Goal: Check status: Check status

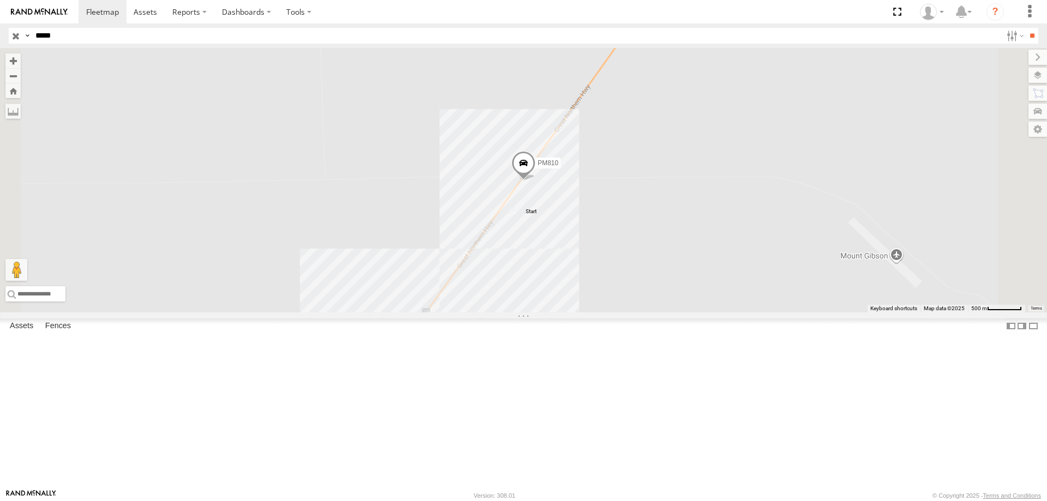
select select "**********"
click at [0, 0] on label at bounding box center [0, 0] width 0 height 0
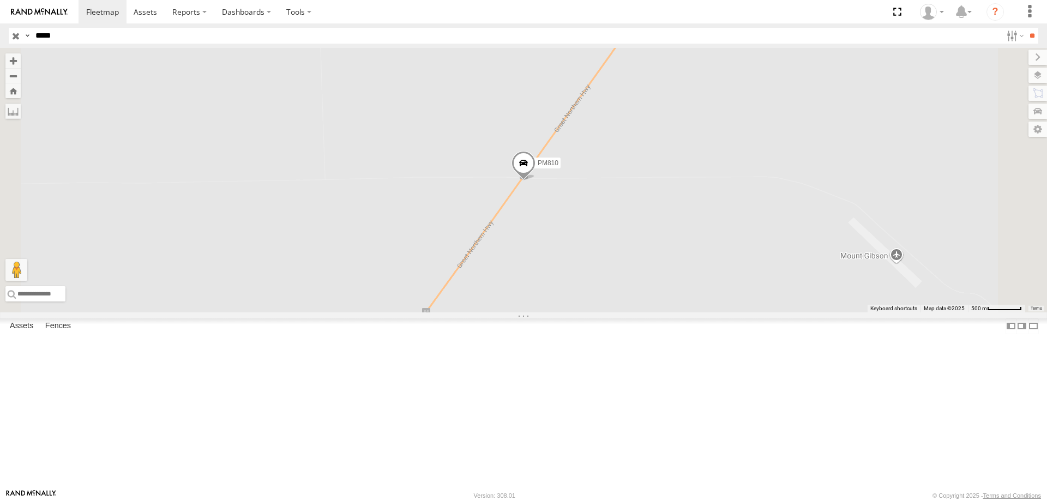
drag, startPoint x: 125, startPoint y: 40, endPoint x: 0, endPoint y: 36, distance: 125.0
click at [0, 36] on header "Search Query Asset ID Asset Label Registration Manufacturer Model VIN Job ID" at bounding box center [523, 35] width 1047 height 25
click at [113, 43] on input "*****" at bounding box center [516, 36] width 971 height 16
drag, startPoint x: 113, startPoint y: 43, endPoint x: 71, endPoint y: 43, distance: 42.5
click at [71, 43] on input "*****" at bounding box center [516, 36] width 971 height 16
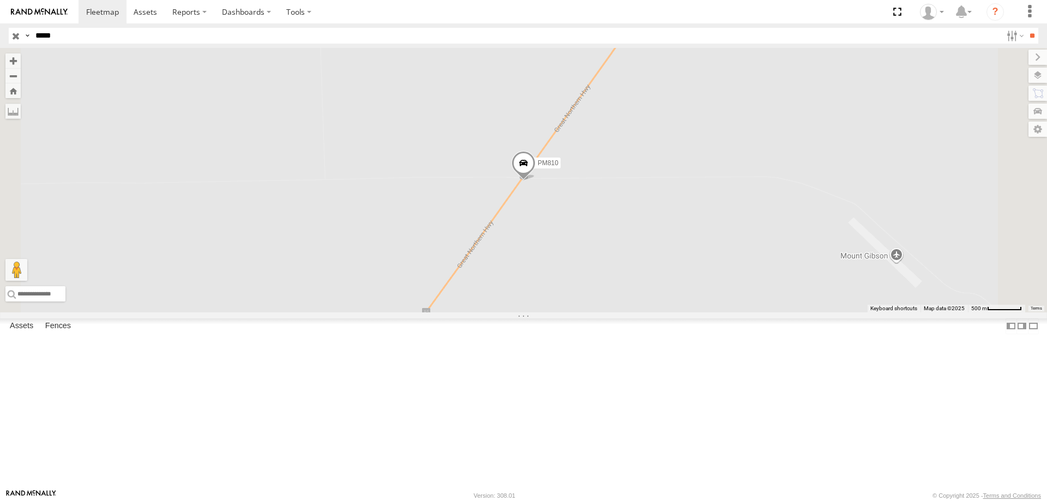
type input "*****"
click at [1026, 28] on input "**" at bounding box center [1032, 36] width 13 height 16
click at [0, 0] on div "PM734" at bounding box center [0, 0] width 0 height 0
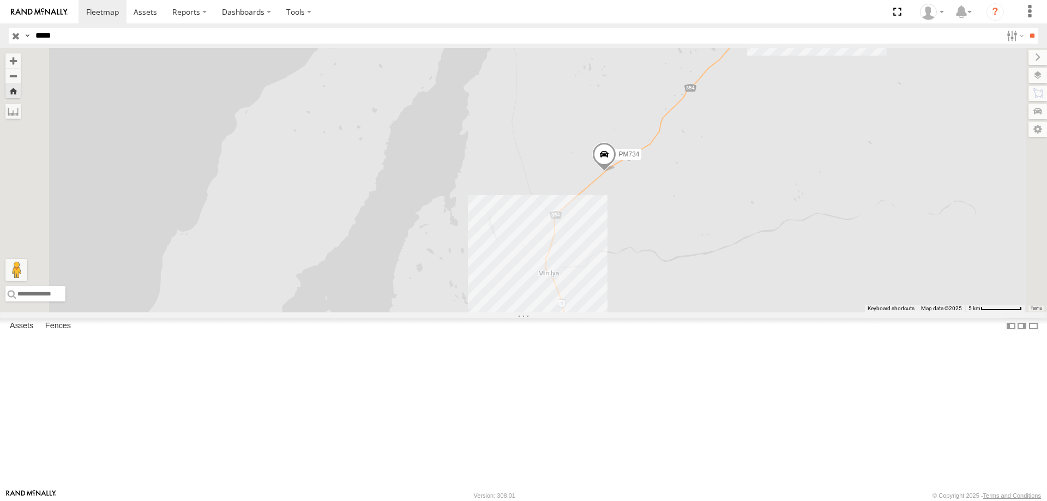
drag, startPoint x: 783, startPoint y: 275, endPoint x: 730, endPoint y: 269, distance: 53.2
click at [733, 269] on div "02:26 Fri 22:51 Thu 23:03 Thu 05:03 Fri PM734" at bounding box center [523, 180] width 1047 height 265
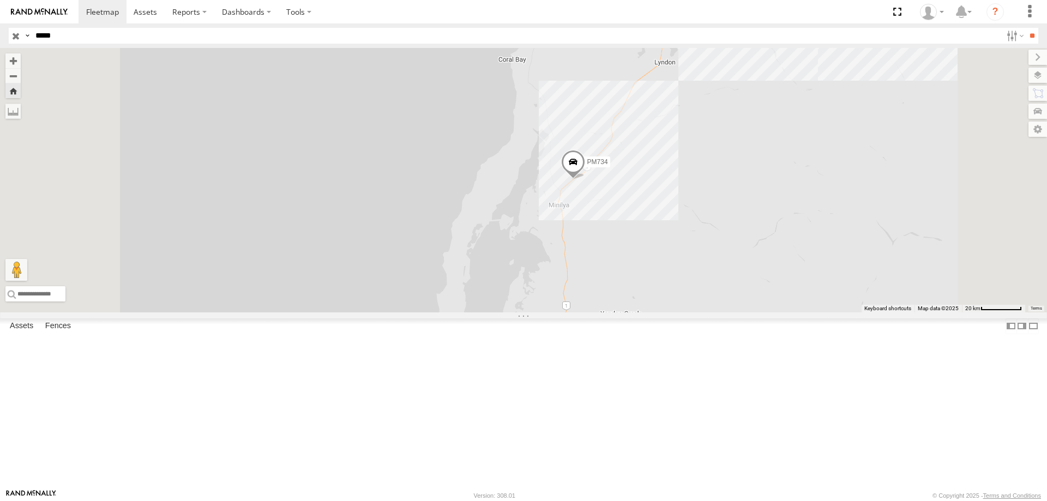
click at [585, 179] on span at bounding box center [573, 164] width 24 height 29
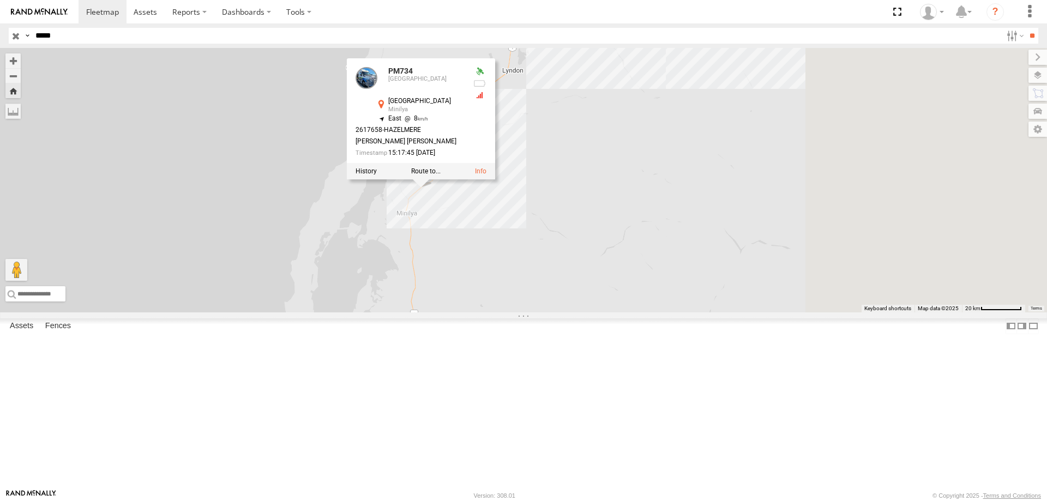
drag, startPoint x: 814, startPoint y: 324, endPoint x: 592, endPoint y: 333, distance: 222.2
click at [592, 313] on div "02:26 Fri 22:51 Thu 23:03 Thu 05:03 Fri PM734 20:05 Thu PM734 [GEOGRAPHIC_DATA]…" at bounding box center [523, 180] width 1047 height 265
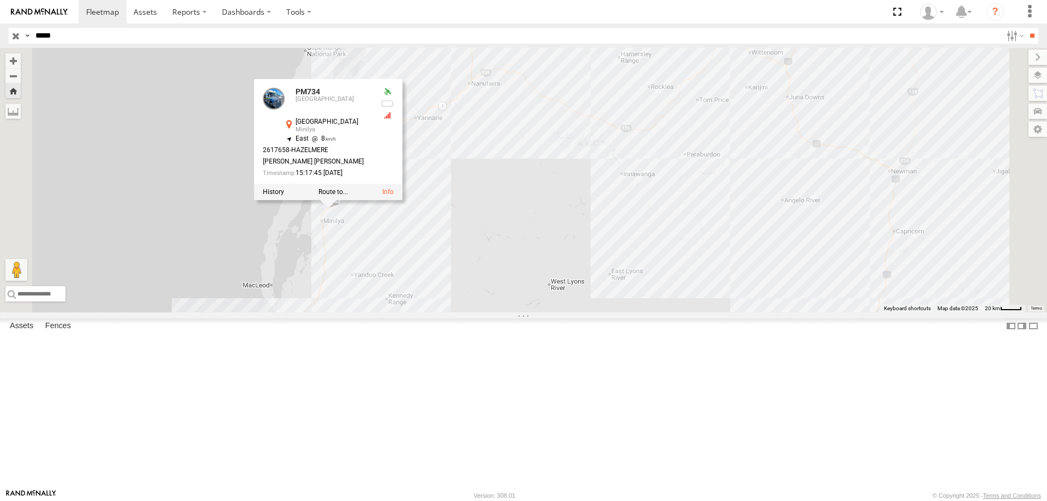
click at [700, 295] on div "02:26 Fri 22:51 Thu 23:03 Thu 05:03 Fri PM734 20:05 Thu PM734 [GEOGRAPHIC_DATA]…" at bounding box center [523, 180] width 1047 height 265
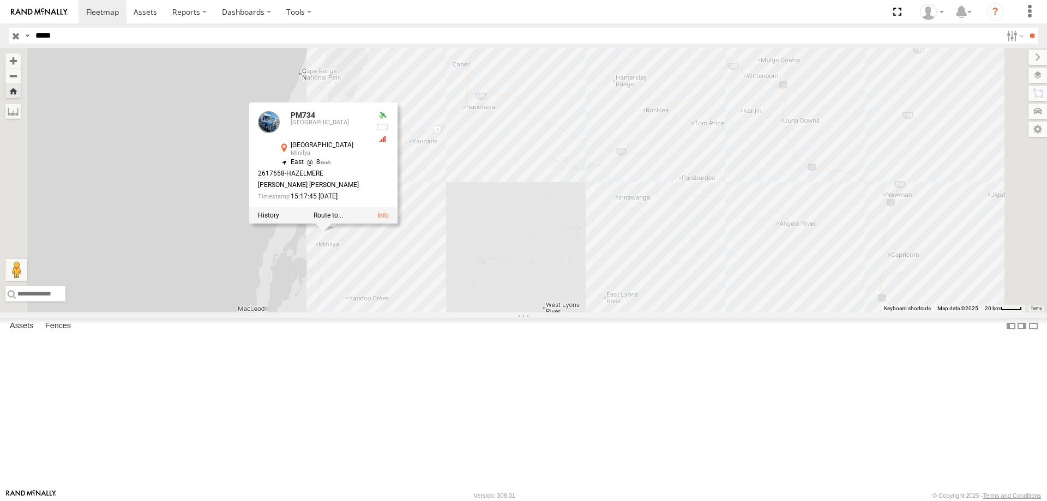
click at [700, 295] on div "02:26 Fri 22:51 Thu 23:03 Thu 05:03 Fri PM734 20:05 Thu PM734 [GEOGRAPHIC_DATA]…" at bounding box center [523, 180] width 1047 height 265
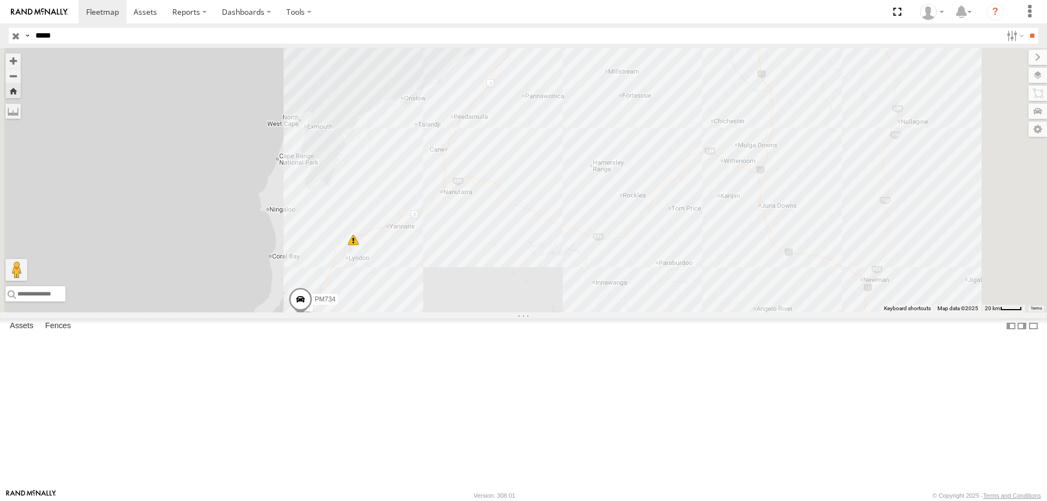
drag, startPoint x: 669, startPoint y: 344, endPoint x: 664, endPoint y: 376, distance: 33.1
click at [664, 313] on div "02:26 Fri 22:51 Thu 23:03 Thu 05:03 Fri PM734 20:05 Thu" at bounding box center [523, 180] width 1047 height 265
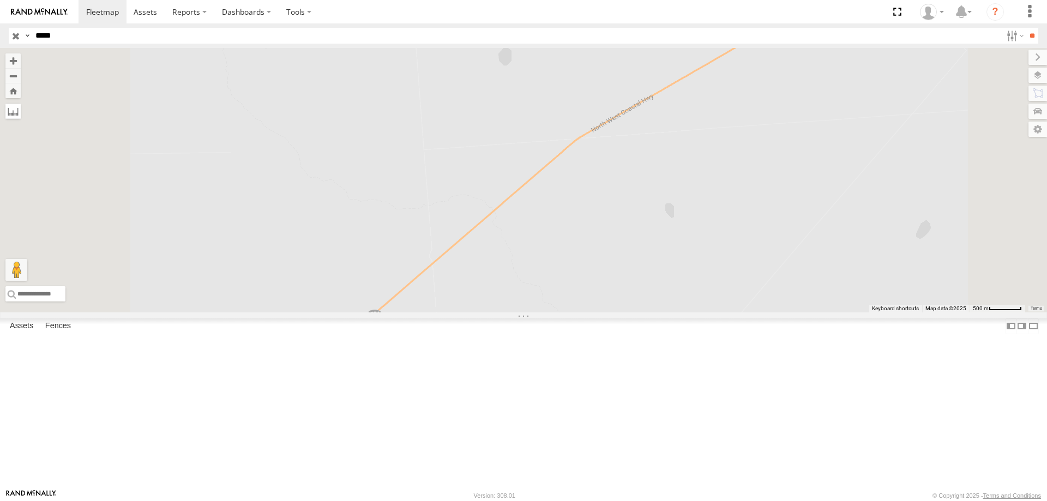
click at [21, 106] on label at bounding box center [12, 111] width 15 height 15
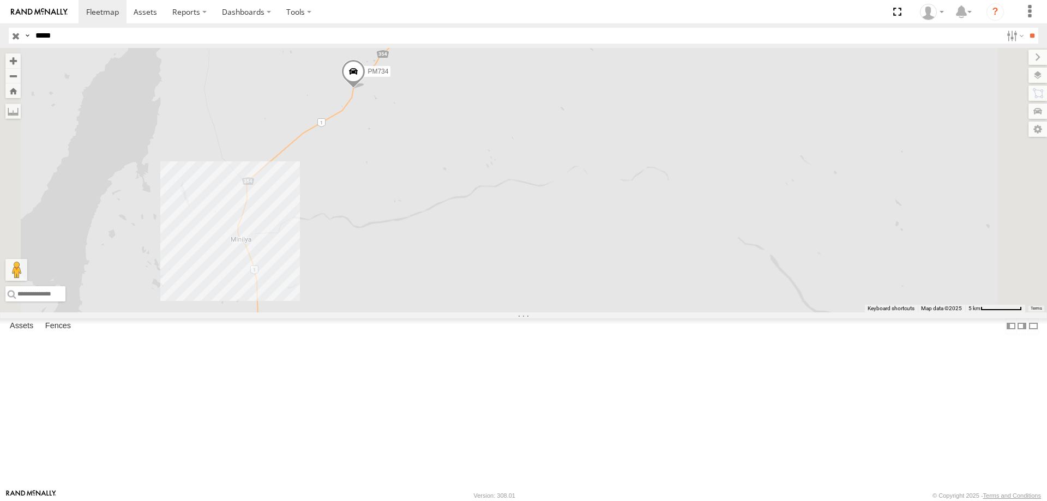
click at [0, 0] on label at bounding box center [0, 0] width 0 height 0
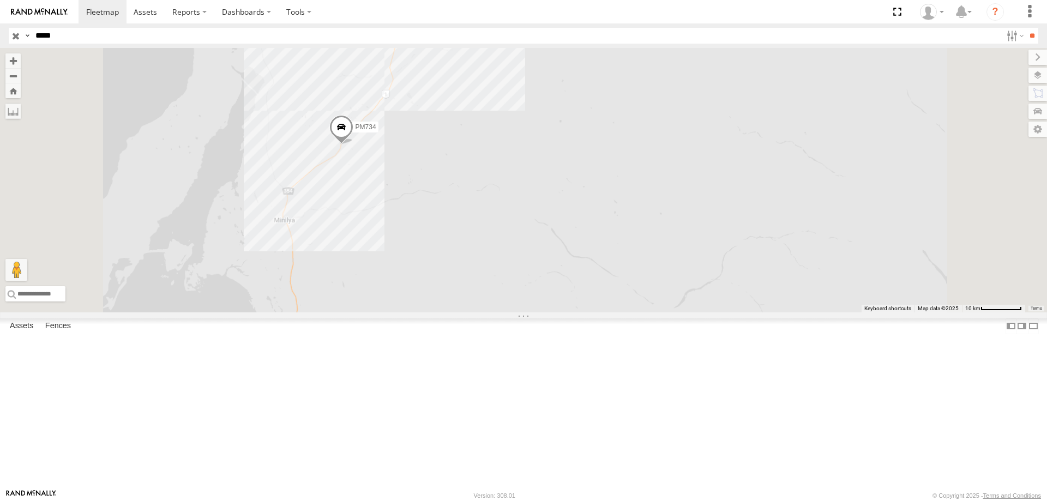
drag, startPoint x: 505, startPoint y: 371, endPoint x: 497, endPoint y: 267, distance: 103.9
click at [496, 304] on div "02:26 Fri 22:51 Thu 23:03 Thu 05:03 Fri 20:05 Thu PM734" at bounding box center [523, 180] width 1047 height 265
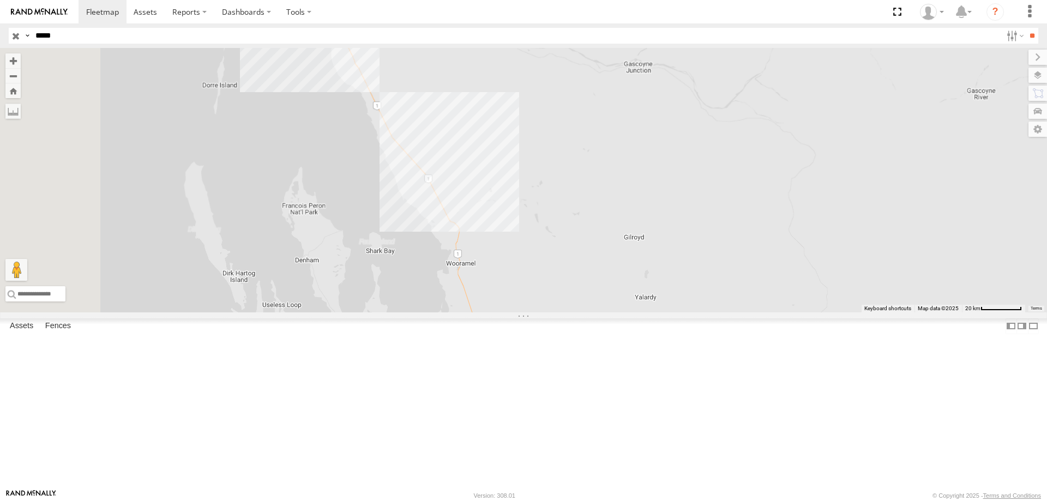
drag, startPoint x: 551, startPoint y: 377, endPoint x: 631, endPoint y: 67, distance: 319.9
click at [636, 68] on div "02:26 Fri 22:51 Thu 23:03 Thu 05:03 Fri 20:05 Thu PM734" at bounding box center [523, 180] width 1047 height 265
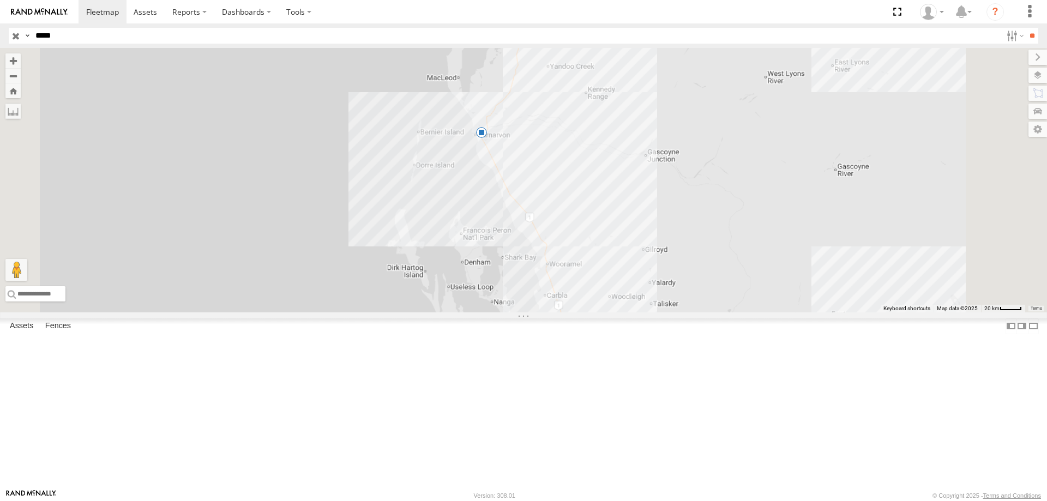
drag, startPoint x: 751, startPoint y: 333, endPoint x: 544, endPoint y: 292, distance: 210.6
click at [622, 313] on div "02:26 Fri 22:51 Thu 23:03 Thu 05:03 Fri 20:05 Thu PM734" at bounding box center [523, 180] width 1047 height 265
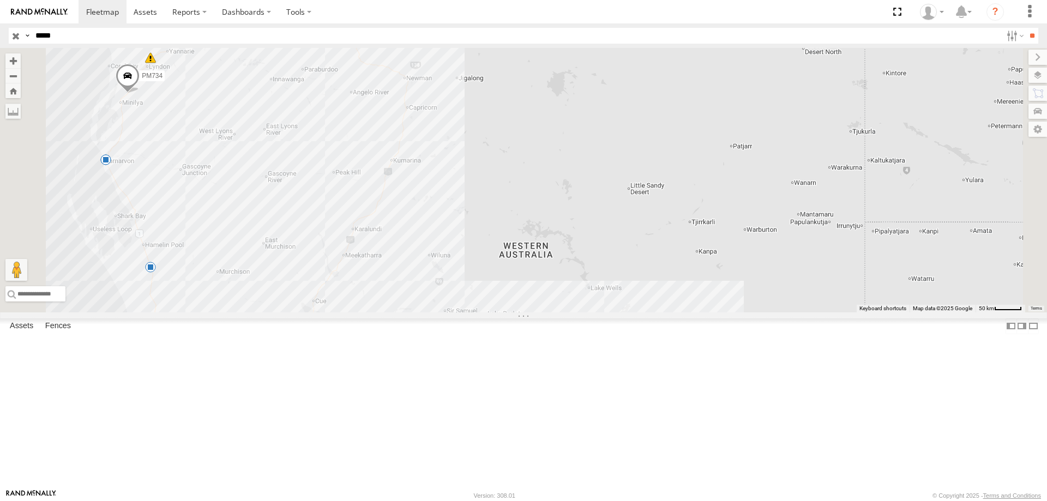
click at [582, 232] on div "02:26 Fri 22:51 Thu 23:03 Thu 05:03 Fri 20:05 Thu PM734 07:49 Fri" at bounding box center [523, 180] width 1047 height 265
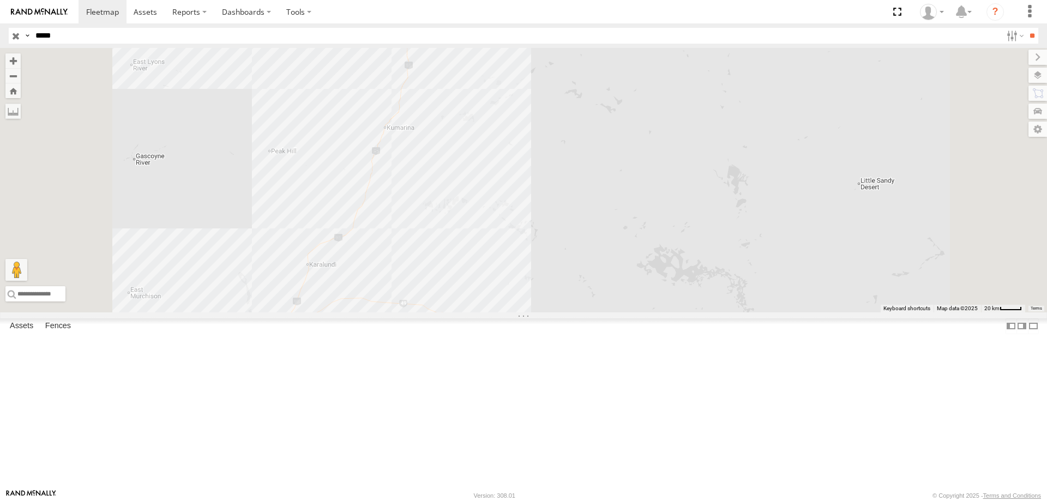
drag, startPoint x: 508, startPoint y: 382, endPoint x: 561, endPoint y: 207, distance: 182.4
click at [561, 207] on div "02:26 Fri 22:51 Thu 23:03 Thu 05:03 Fri 20:05 Thu PM734 07:49 Fri" at bounding box center [523, 180] width 1047 height 265
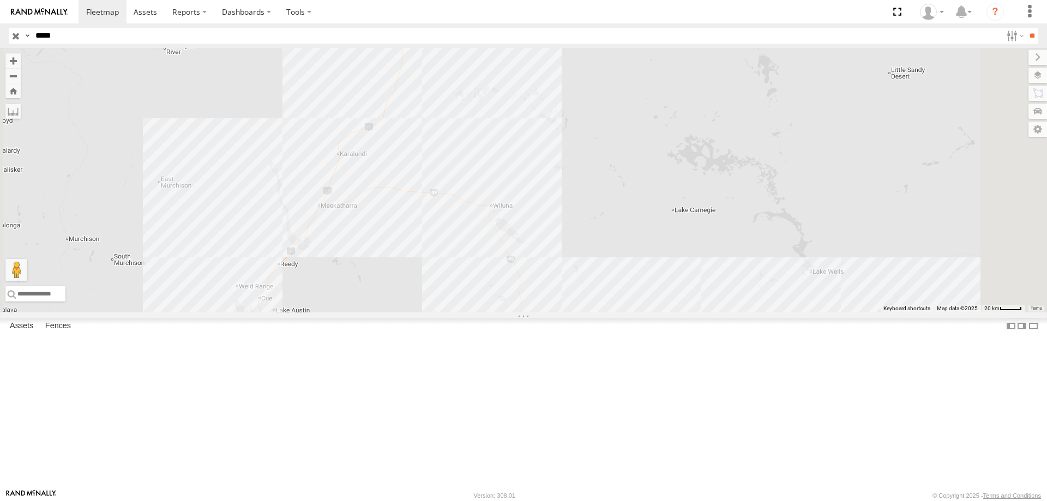
click at [392, 313] on div "02:26 Fri 22:51 Thu 23:03 Thu 05:03 Fri 20:05 Thu PM734 07:49 Fri" at bounding box center [523, 180] width 1047 height 265
drag, startPoint x: 393, startPoint y: 437, endPoint x: 393, endPoint y: 464, distance: 26.2
click at [263, 381] on img "Start" at bounding box center [255, 373] width 15 height 15
click at [553, 97] on div "02:26 Fri 22:51 Thu 23:03 Thu 05:03 Fri 20:05 Thu PM734 07:49 Fri" at bounding box center [523, 180] width 1047 height 265
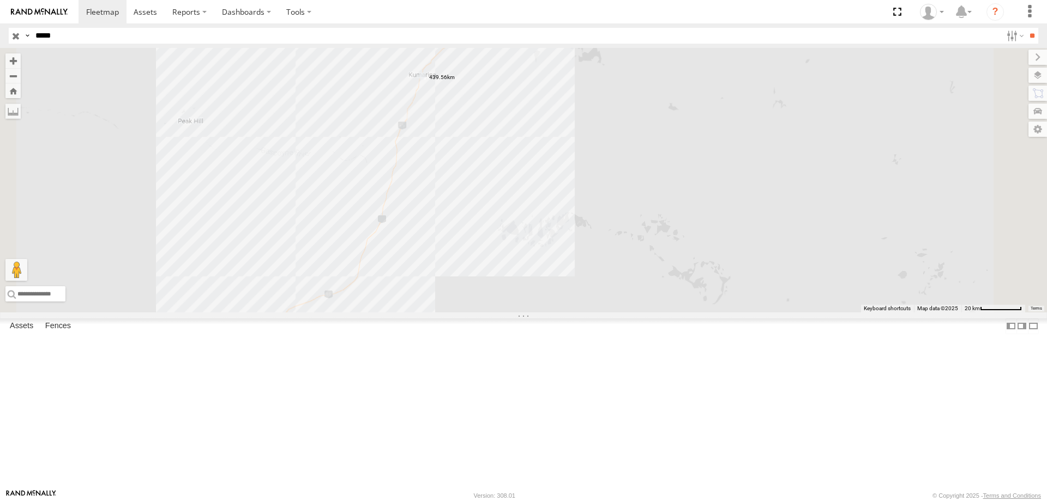
click at [696, 251] on div "02:26 Fri 22:51 Thu 23:03 Thu 05:03 Fri 20:05 Thu PM734 07:49 Fri" at bounding box center [523, 180] width 1047 height 265
click at [0, 0] on label at bounding box center [0, 0] width 0 height 0
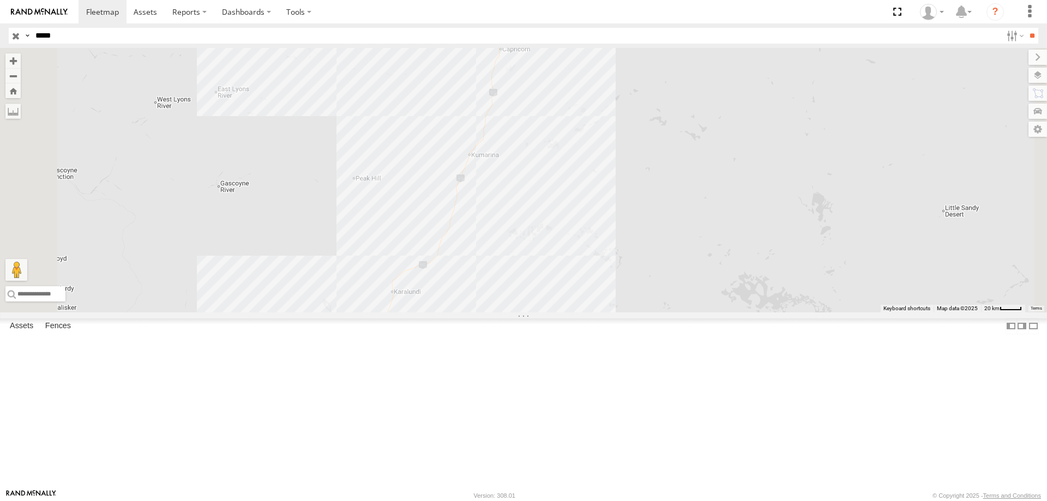
drag, startPoint x: 704, startPoint y: 201, endPoint x: 661, endPoint y: 231, distance: 52.2
click at [661, 231] on div "02:26 Fri 22:51 Thu 23:03 Thu 05:03 Fri 20:05 Thu 07:49 Fri" at bounding box center [523, 180] width 1047 height 265
click at [599, 253] on div "02:26 Fri 22:51 Thu 23:03 Thu 05:03 Fri 20:05 Thu 07:49 Fri" at bounding box center [523, 180] width 1047 height 265
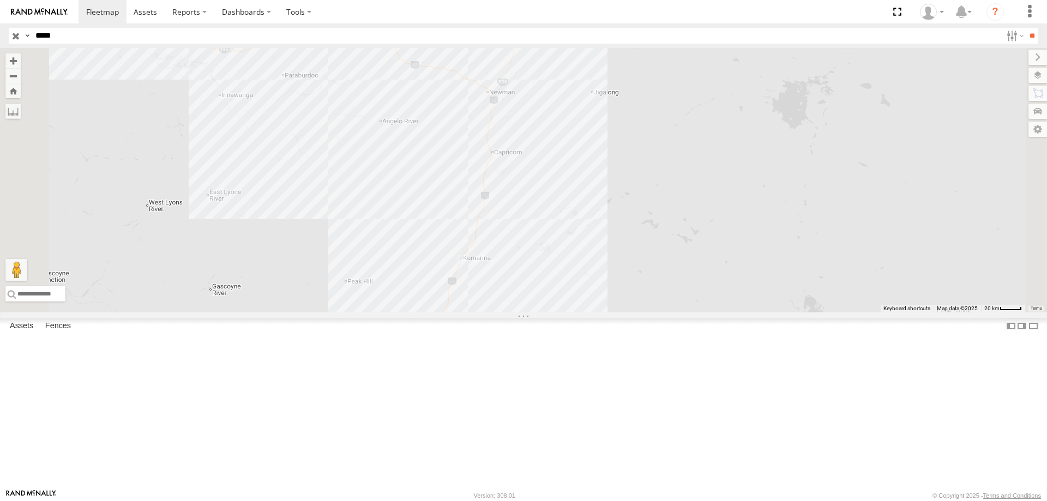
drag, startPoint x: 645, startPoint y: 126, endPoint x: 645, endPoint y: 226, distance: 99.8
click at [645, 226] on div "02:26 Fri 22:51 Thu 23:03 Thu 05:03 Fri 20:05 Thu 07:49 Fri" at bounding box center [523, 180] width 1047 height 265
click at [641, 183] on div "02:26 Fri 22:51 Thu 23:03 Thu 05:03 Fri 20:05 Thu 07:49 Fri" at bounding box center [523, 180] width 1047 height 265
click at [500, 102] on img "172.87km" at bounding box center [491, 94] width 15 height 15
click at [0, 0] on label at bounding box center [0, 0] width 0 height 0
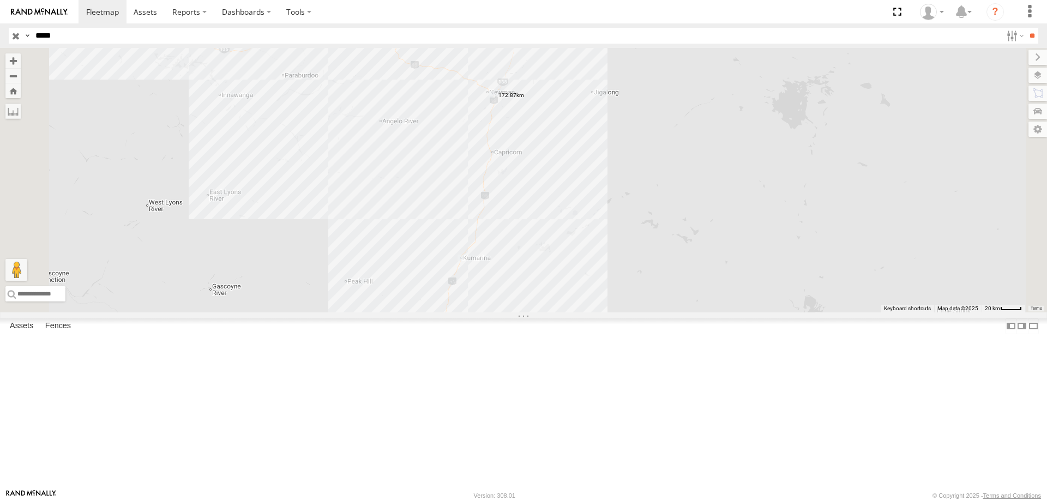
click at [0, 0] on label at bounding box center [0, 0] width 0 height 0
drag, startPoint x: 591, startPoint y: 422, endPoint x: 590, endPoint y: 404, distance: 17.5
click at [590, 313] on div "02:26 Fri 22:51 Thu 23:03 Thu 05:03 Fri 20:05 Thu 07:49 Fri" at bounding box center [523, 180] width 1047 height 265
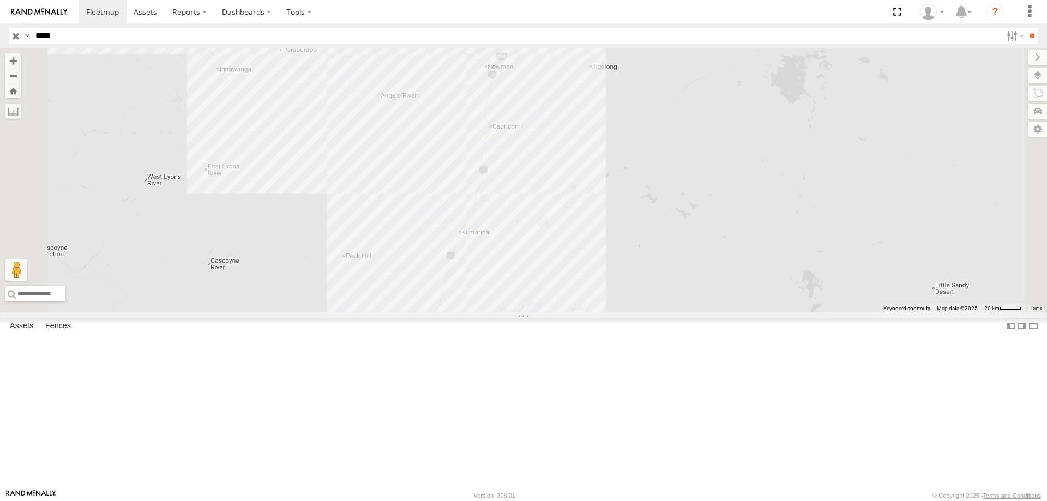
click at [594, 313] on div "02:26 Fri 22:51 Thu 23:03 Thu 05:03 Fri 20:05 Thu 07:49 Fri" at bounding box center [523, 180] width 1047 height 265
click at [630, 159] on div "02:26 Fri 22:51 Thu 23:03 Thu 05:03 Fri 20:05 Thu 07:49 Fri" at bounding box center [523, 180] width 1047 height 265
click at [501, 74] on img "184.32km" at bounding box center [493, 66] width 15 height 15
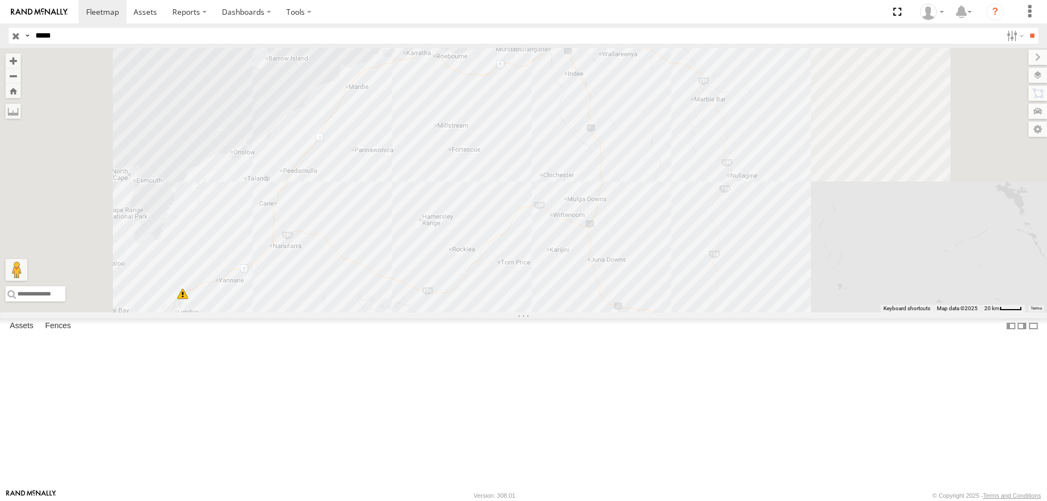
drag, startPoint x: 600, startPoint y: 132, endPoint x: 805, endPoint y: 401, distance: 338.2
click at [805, 313] on div "02:26 Fri 22:51 Thu 23:03 Thu 05:03 Fri 20:05 Thu 07:49 Fri" at bounding box center [523, 180] width 1047 height 265
click at [699, 125] on div "02:26 Fri 22:51 Thu 23:03 Thu 05:03 Fri 20:05 Thu 07:49 Fri PM734" at bounding box center [523, 180] width 1047 height 265
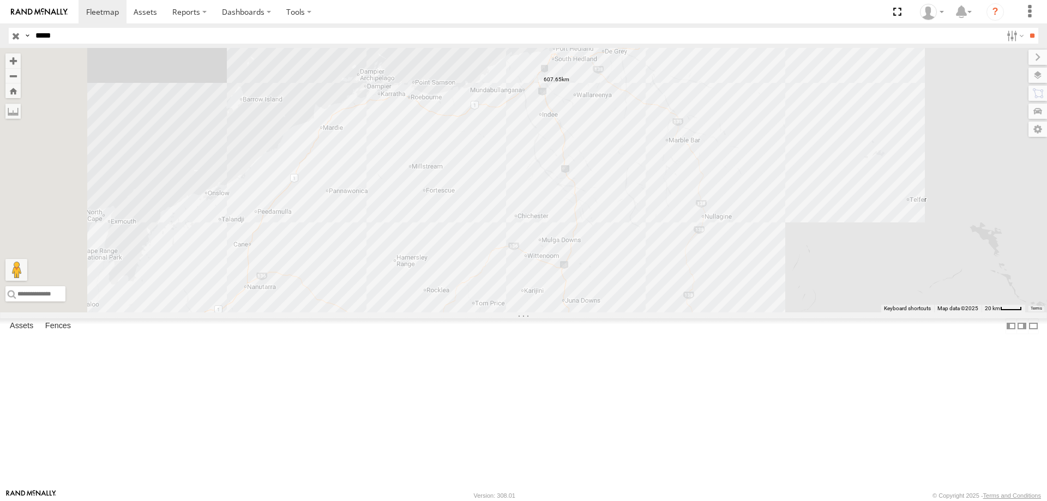
drag, startPoint x: 797, startPoint y: 157, endPoint x: 770, endPoint y: 201, distance: 52.4
click at [770, 201] on div "02:26 Fri 22:51 Thu 23:03 Thu 05:03 Fri 20:05 Thu 07:49 Fri PM734" at bounding box center [523, 180] width 1047 height 265
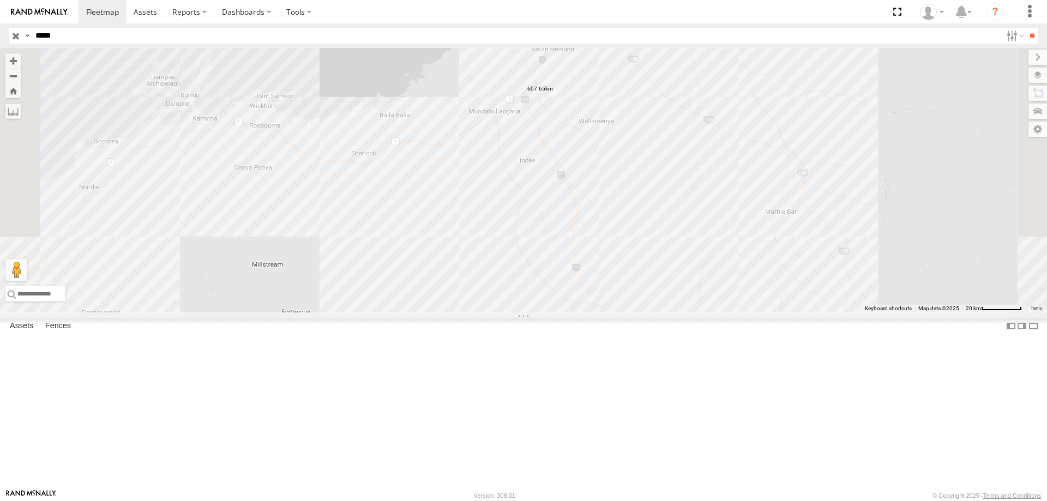
click at [694, 130] on div "02:26 Fri 22:51 Thu 23:03 Thu 05:03 Fri 20:05 Thu 07:49 Fri PM734" at bounding box center [523, 180] width 1047 height 265
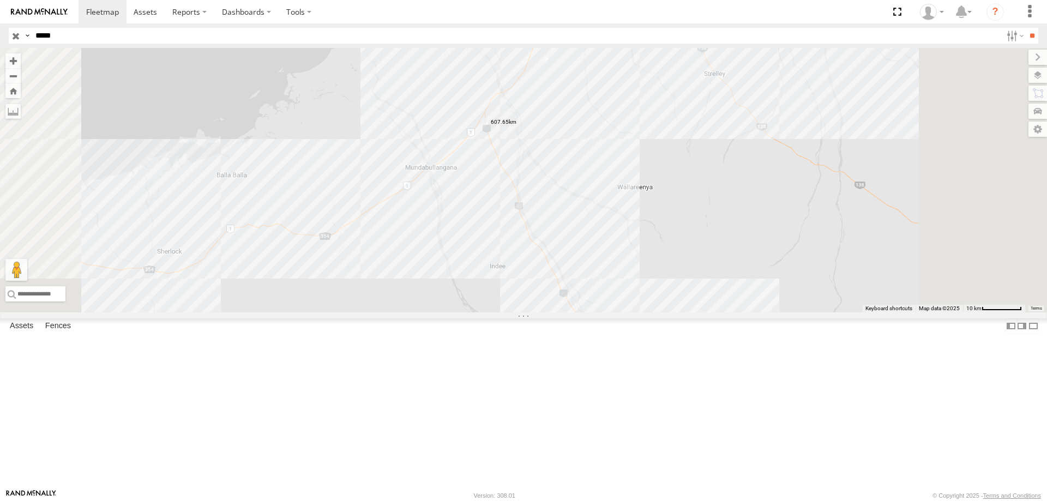
drag, startPoint x: 690, startPoint y: 114, endPoint x: 690, endPoint y: 123, distance: 8.7
click at [565, 44] on img "645.24km" at bounding box center [556, 35] width 15 height 15
drag, startPoint x: 690, startPoint y: 125, endPoint x: 695, endPoint y: 115, distance: 10.7
click at [567, 37] on img "641.17km" at bounding box center [558, 28] width 15 height 15
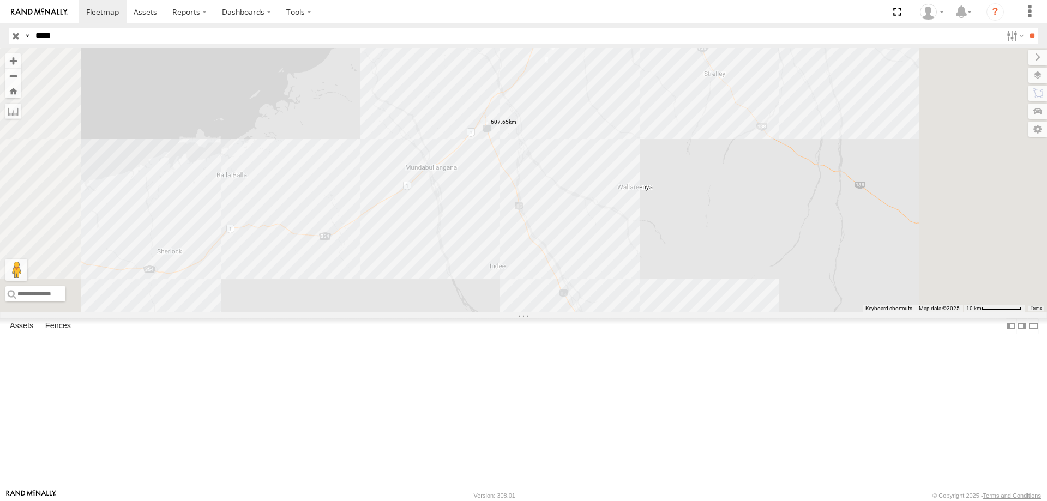
click at [565, 37] on img "645.92km" at bounding box center [556, 28] width 15 height 15
